Goal: Information Seeking & Learning: Learn about a topic

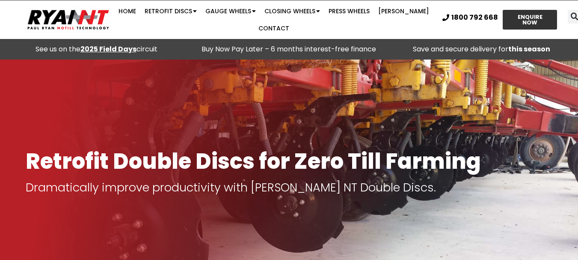
click at [333, 109] on div at bounding box center [289, 171] width 578 height 224
click at [327, 87] on div at bounding box center [289, 171] width 578 height 224
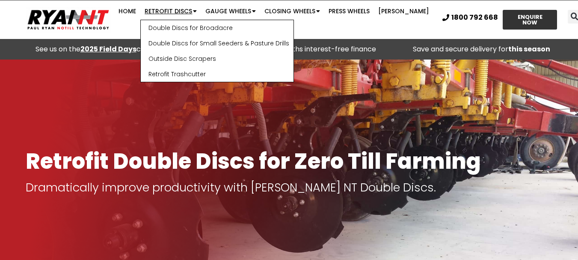
click at [171, 8] on link "Retrofit Discs" at bounding box center [170, 11] width 61 height 17
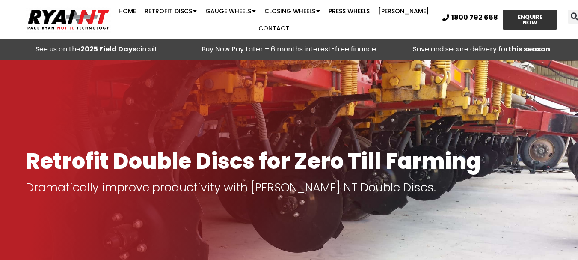
click at [170, 9] on link "Retrofit Discs" at bounding box center [170, 11] width 61 height 17
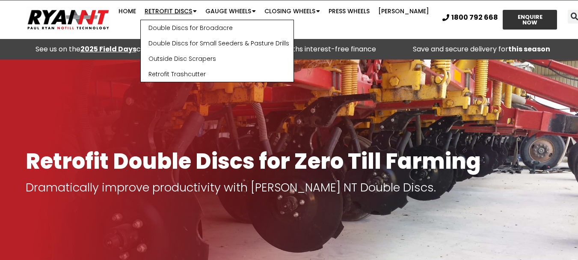
click at [172, 10] on link "Retrofit Discs" at bounding box center [170, 11] width 61 height 17
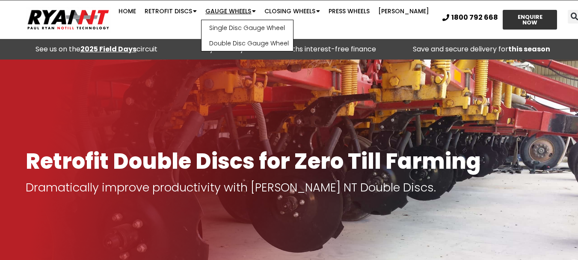
click at [234, 11] on link "Gauge Wheels" at bounding box center [230, 11] width 59 height 17
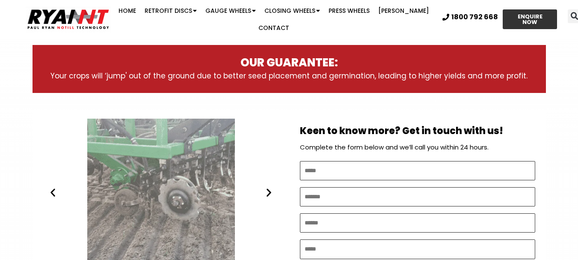
scroll to position [428, 0]
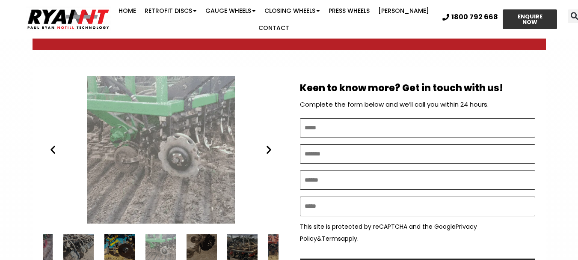
click at [272, 157] on div "Ryan NT (RFM NT) RETROFIT DOUBLE DISCS DBS 3" at bounding box center [160, 150] width 235 height 148
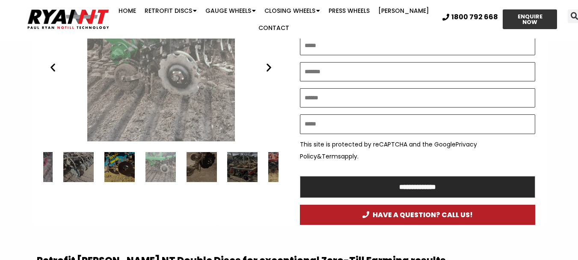
scroll to position [513, 0]
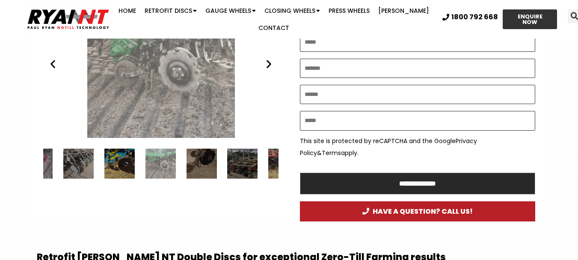
click at [57, 69] on div "Ryan NT (RFM NT) RETROFIT DOUBLE DISCS DBS 3" at bounding box center [160, 64] width 235 height 148
click at [273, 70] on div "Ryan NT (RFM NT) RETROFIT DOUBLE DISCS DBS 3" at bounding box center [160, 64] width 235 height 148
click at [198, 153] on div "13 / 34" at bounding box center [202, 163] width 30 height 30
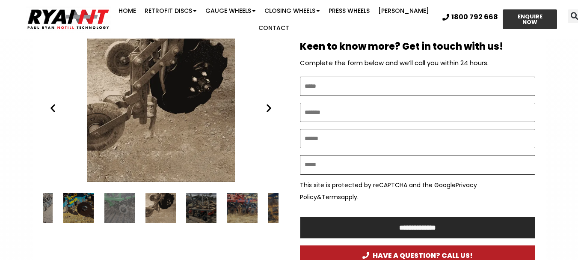
scroll to position [471, 0]
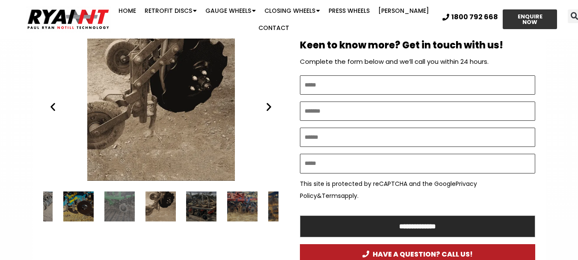
click at [71, 199] on div "11 / 34" at bounding box center [78, 206] width 30 height 30
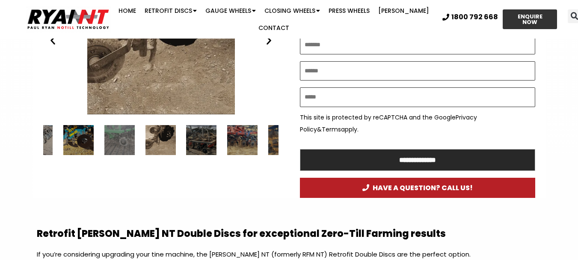
scroll to position [556, 0]
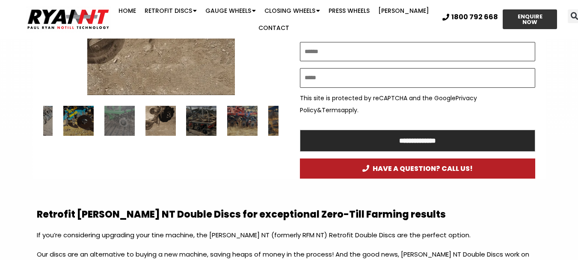
click at [200, 113] on div "14 / 34" at bounding box center [202, 121] width 30 height 30
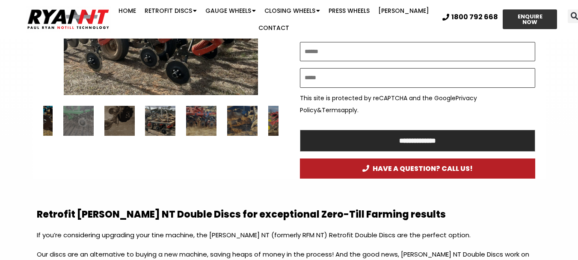
scroll to position [513, 0]
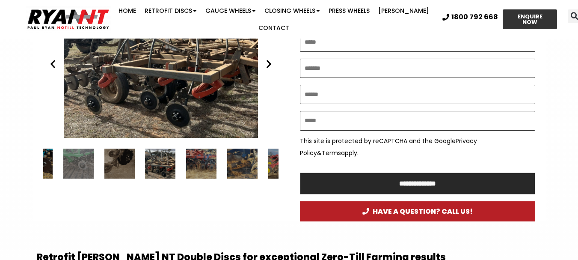
click at [198, 65] on div "Disc seeder - RYAN NT Flexicoil Double Discs" at bounding box center [160, 64] width 235 height 148
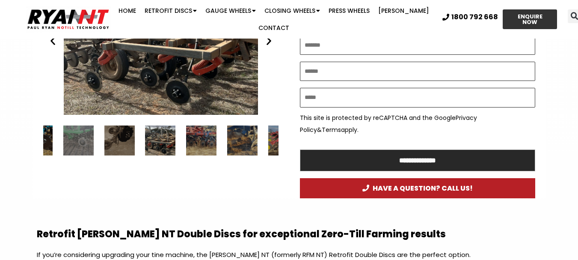
scroll to position [556, 0]
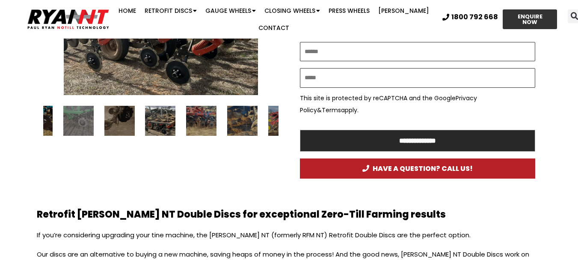
click at [244, 120] on div "16 / 34" at bounding box center [242, 121] width 30 height 30
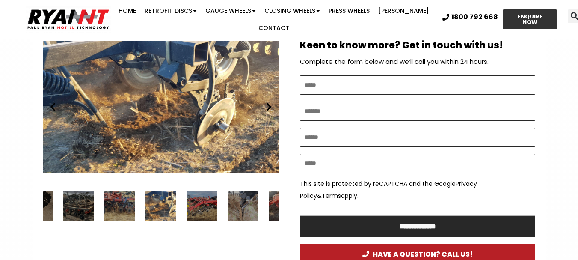
scroll to position [428, 0]
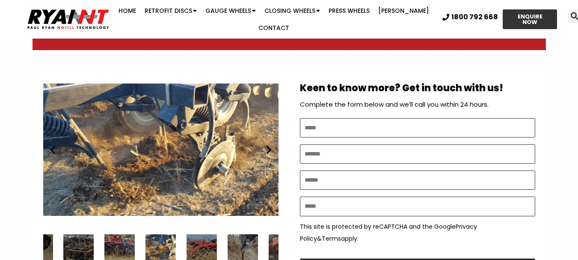
click at [269, 155] on div "RYAN NT Retrofit Double Discs" at bounding box center [160, 150] width 235 height 148
click at [271, 157] on div "RYAN NT Retrofit Double Discs" at bounding box center [160, 150] width 235 height 148
click at [270, 158] on div "RYAN NT Retrofit Double Discs" at bounding box center [160, 150] width 235 height 148
click at [245, 245] on div "18 / 34" at bounding box center [242, 249] width 30 height 30
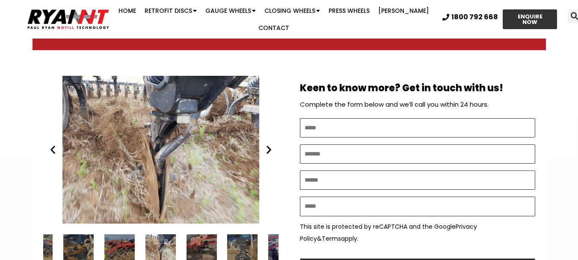
scroll to position [513, 0]
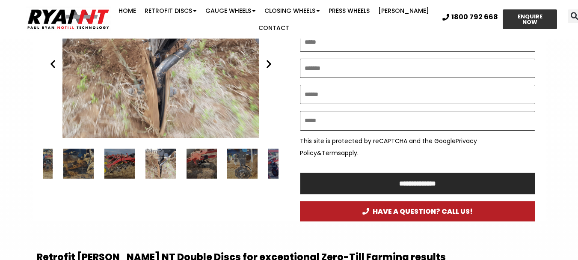
click at [237, 159] on div "20 / 34" at bounding box center [242, 163] width 30 height 30
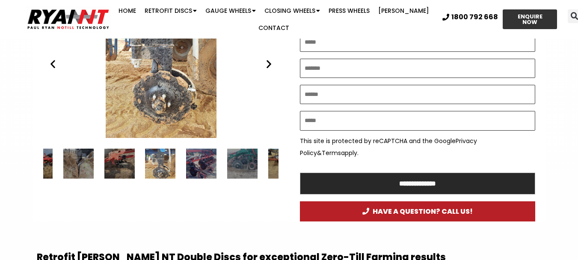
scroll to position [491, 0]
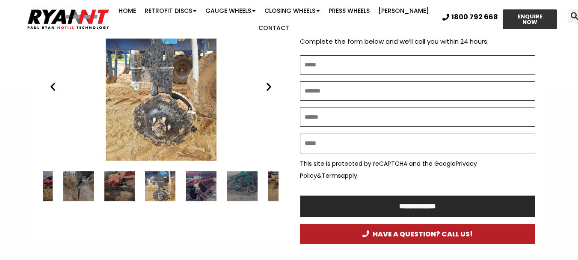
click at [270, 112] on div "RYAN NT Retrofit Double Discs" at bounding box center [160, 87] width 235 height 148
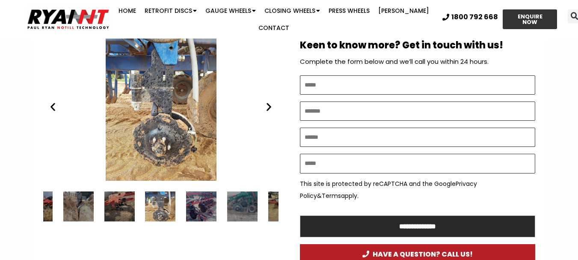
click at [272, 114] on div "RYAN NT Retrofit Double Discs" at bounding box center [160, 107] width 235 height 148
click at [53, 106] on icon "Previous slide" at bounding box center [52, 106] width 11 height 11
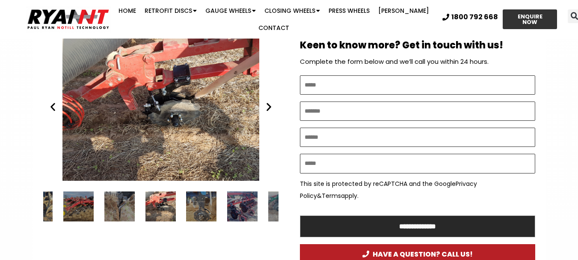
click at [199, 203] on div "20 / 34" at bounding box center [202, 206] width 30 height 30
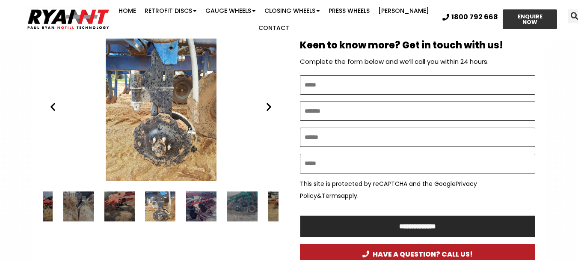
click at [276, 203] on div "23 / 34" at bounding box center [283, 206] width 30 height 30
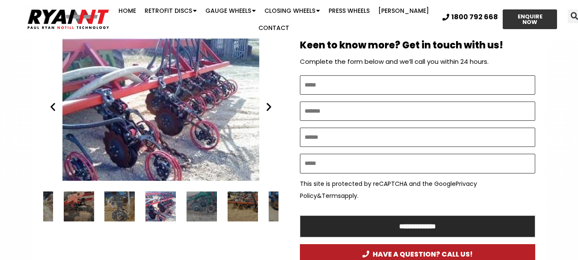
click at [271, 106] on icon "Next slide" at bounding box center [269, 106] width 11 height 11
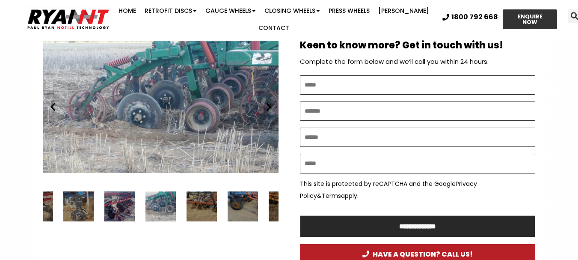
click at [271, 106] on icon "Next slide" at bounding box center [269, 106] width 11 height 11
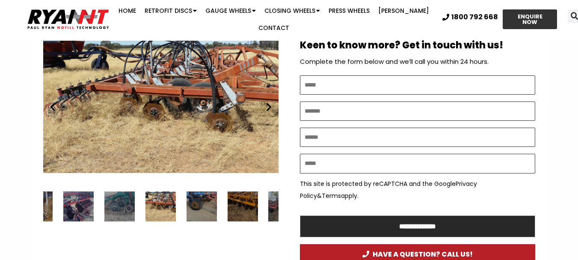
click at [270, 106] on icon "Next slide" at bounding box center [269, 106] width 11 height 11
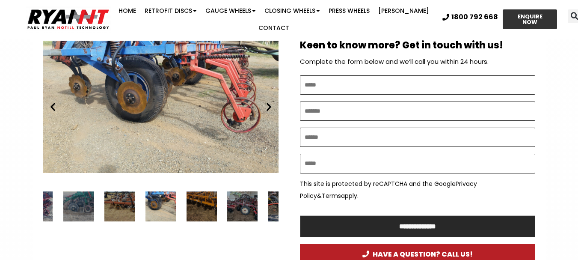
click at [270, 106] on icon "Next slide" at bounding box center [269, 106] width 11 height 11
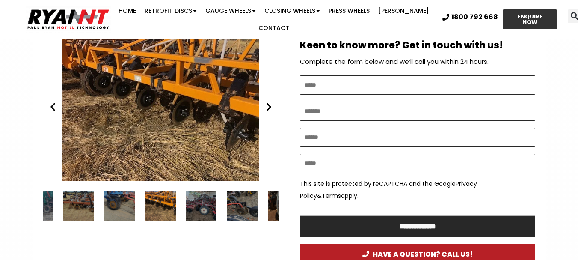
click at [271, 106] on icon "Next slide" at bounding box center [269, 106] width 11 height 11
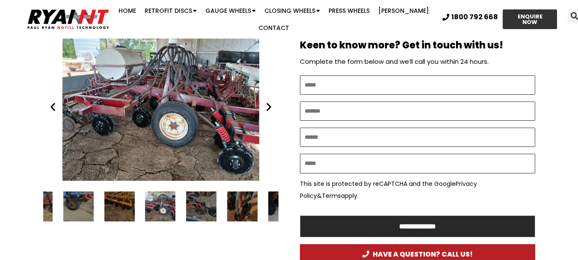
click at [268, 105] on icon "Next slide" at bounding box center [269, 106] width 11 height 11
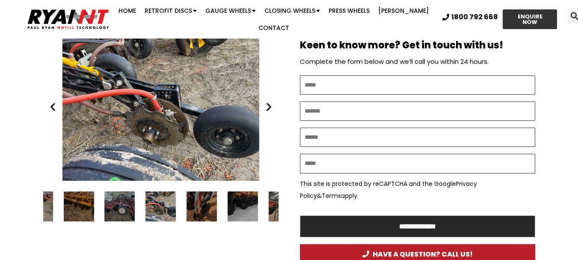
click at [269, 106] on icon "Next slide" at bounding box center [269, 106] width 11 height 11
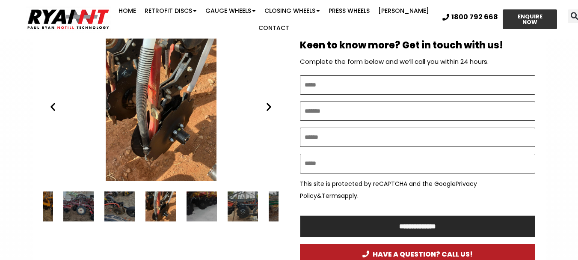
click at [267, 107] on icon "Next slide" at bounding box center [269, 106] width 11 height 11
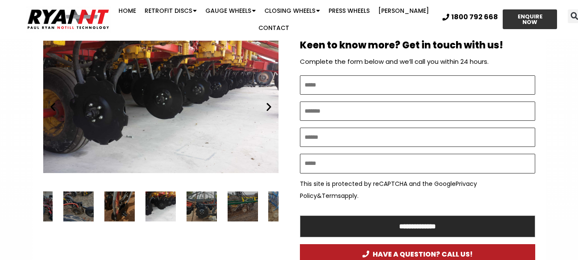
scroll to position [428, 0]
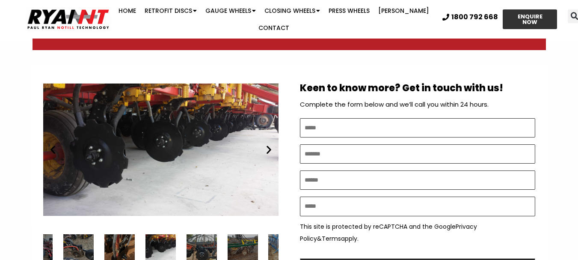
click at [270, 150] on icon "Next slide" at bounding box center [269, 149] width 11 height 11
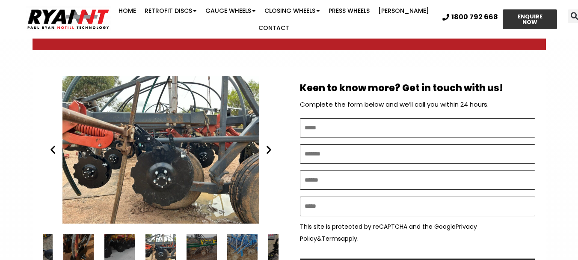
click at [271, 155] on div "RYAN NT Retrofit Double Discs" at bounding box center [160, 150] width 235 height 148
click at [270, 148] on icon "Next slide" at bounding box center [269, 149] width 11 height 11
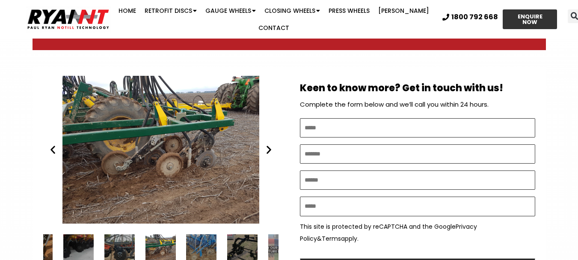
click at [270, 148] on icon "Next slide" at bounding box center [269, 149] width 11 height 11
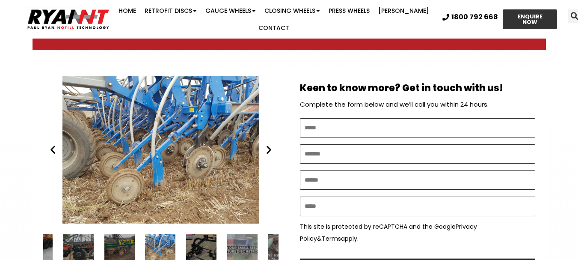
click at [270, 148] on icon "Next slide" at bounding box center [269, 149] width 11 height 11
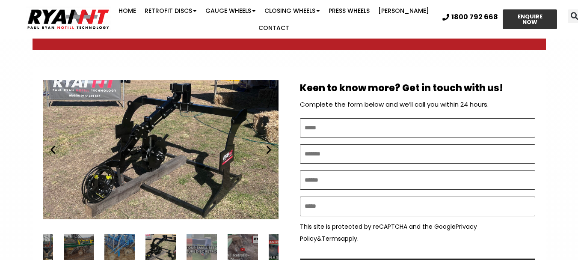
click at [269, 150] on icon "Next slide" at bounding box center [269, 149] width 11 height 11
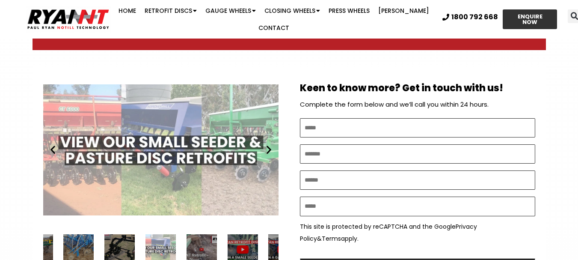
click at [270, 145] on icon "Next slide" at bounding box center [269, 149] width 11 height 11
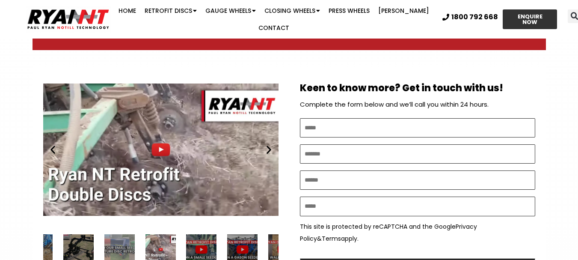
click at [52, 148] on icon "Previous slide" at bounding box center [52, 149] width 11 height 11
click at [157, 146] on div "Play" at bounding box center [160, 150] width 235 height 148
click at [271, 148] on icon "Next slide" at bounding box center [269, 149] width 11 height 11
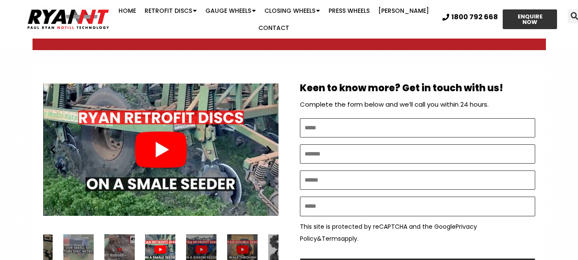
click at [157, 141] on div "Play" at bounding box center [160, 150] width 235 height 148
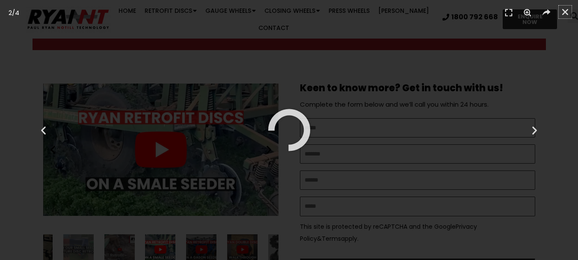
click at [566, 12] on icon "Close (Esc)" at bounding box center [565, 12] width 9 height 9
